Goal: Task Accomplishment & Management: Manage account settings

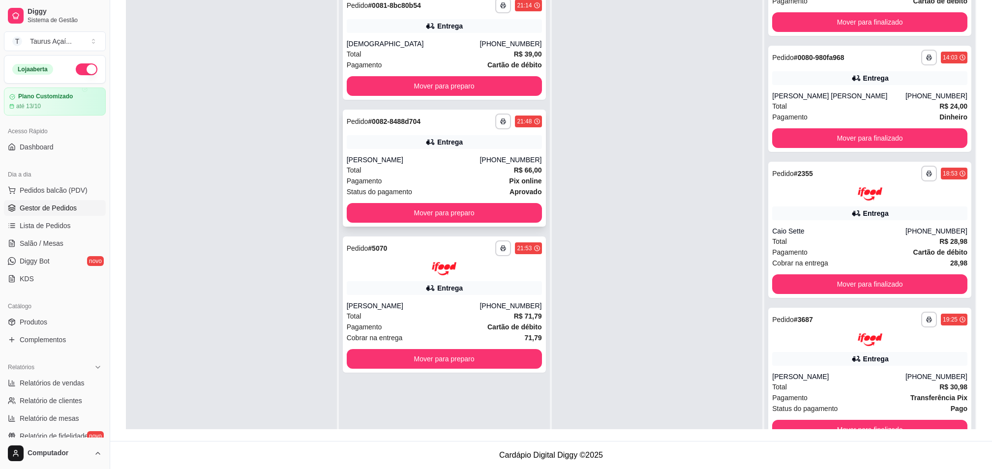
click at [370, 159] on div "[PERSON_NAME]" at bounding box center [413, 160] width 133 height 10
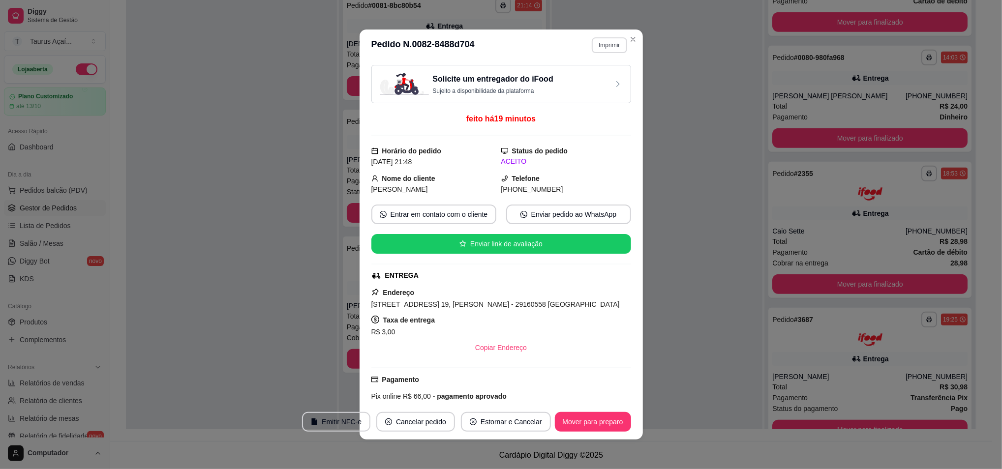
click at [594, 50] on button "Imprimir" at bounding box center [609, 45] width 35 height 16
click at [589, 78] on button "IMPRESSORA" at bounding box center [587, 80] width 71 height 16
click at [567, 424] on button "Mover para preparo" at bounding box center [593, 422] width 74 height 19
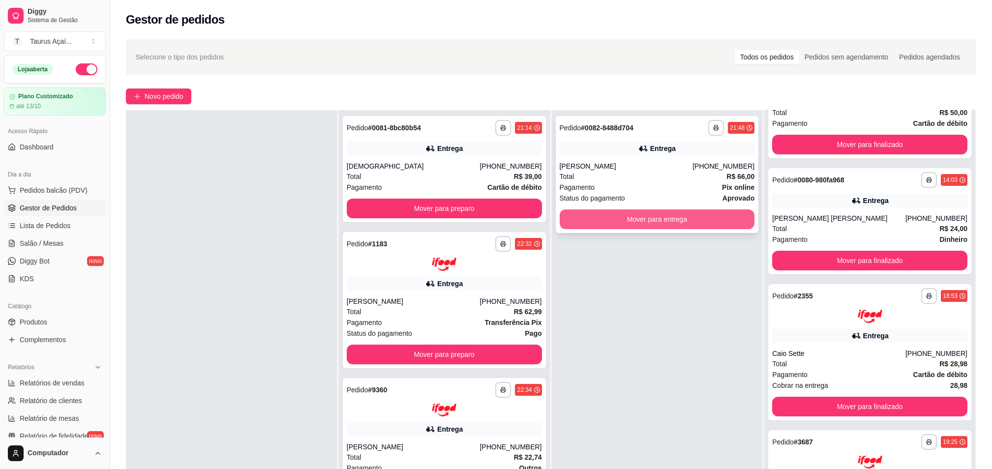
click at [647, 221] on button "Mover para entrega" at bounding box center [657, 220] width 195 height 20
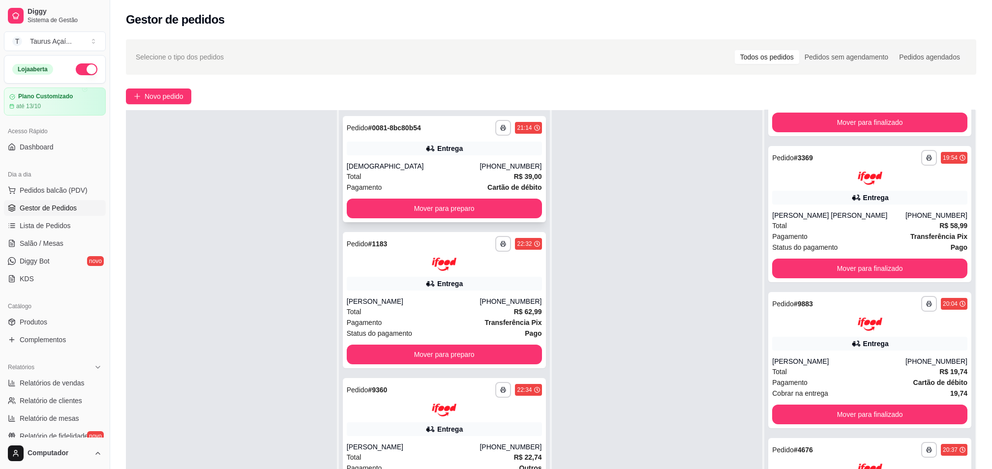
click at [404, 138] on div "**********" at bounding box center [444, 169] width 203 height 106
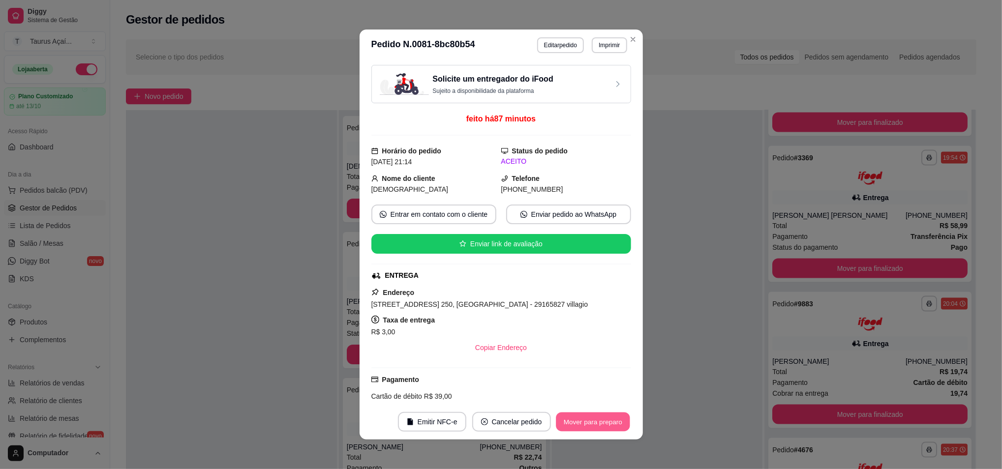
click at [602, 424] on button "Mover para preparo" at bounding box center [593, 422] width 74 height 19
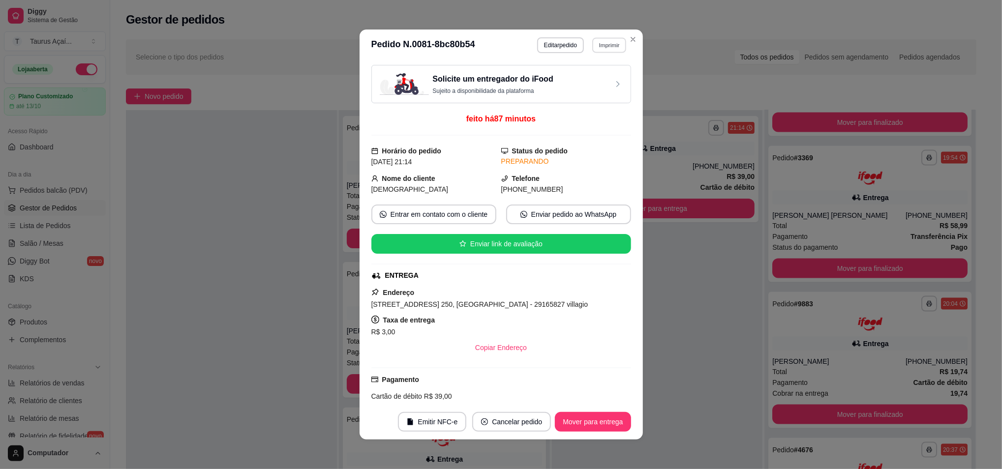
click at [596, 44] on button "Imprimir" at bounding box center [609, 44] width 34 height 15
click at [596, 85] on button "IMPRESSORA" at bounding box center [587, 80] width 71 height 16
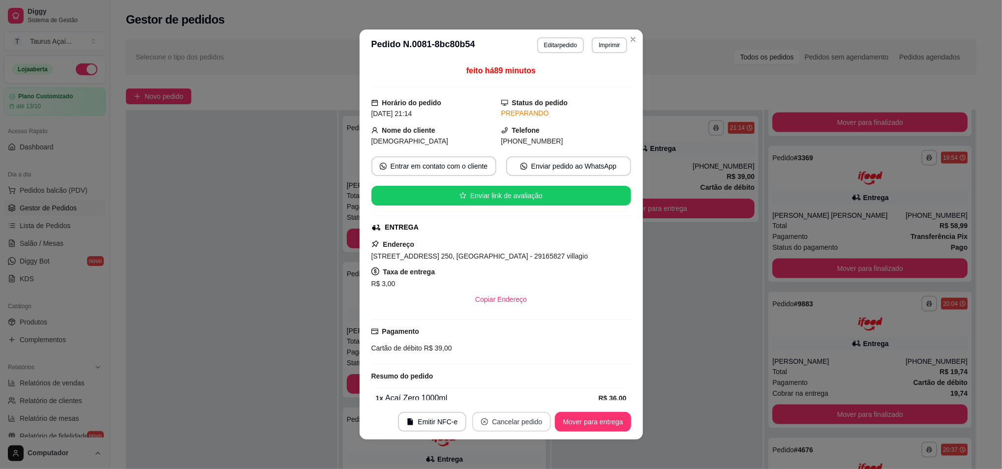
click at [501, 420] on button "Cancelar pedido" at bounding box center [511, 422] width 79 height 20
click at [521, 396] on button "Sim" at bounding box center [534, 398] width 39 height 20
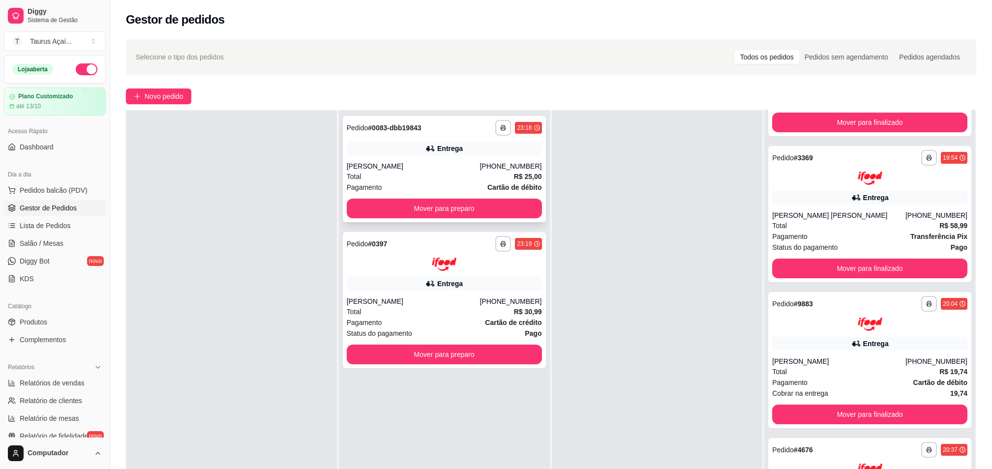
click at [377, 150] on div "Entrega" at bounding box center [444, 149] width 195 height 14
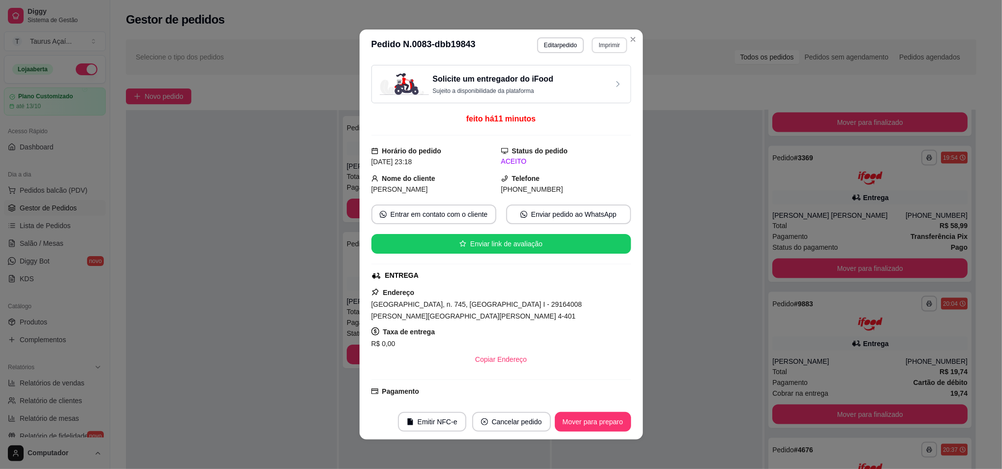
click at [593, 45] on button "Imprimir" at bounding box center [609, 45] width 35 height 16
click at [583, 83] on button "IMPRESSORA" at bounding box center [587, 80] width 71 height 16
